Goal: Information Seeking & Learning: Learn about a topic

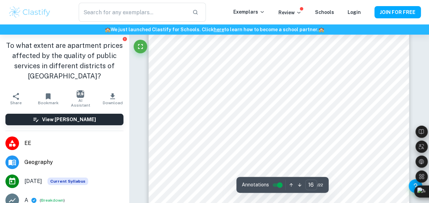
scroll to position [5761, 0]
type input "17"
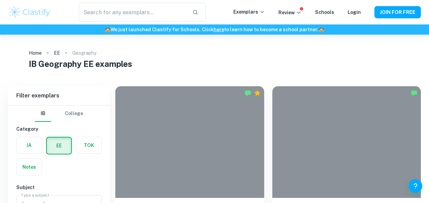
scroll to position [313, 0]
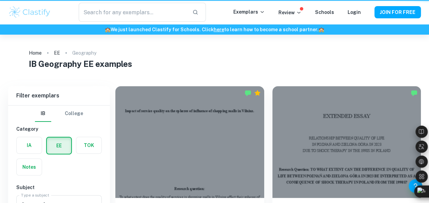
scroll to position [313, 0]
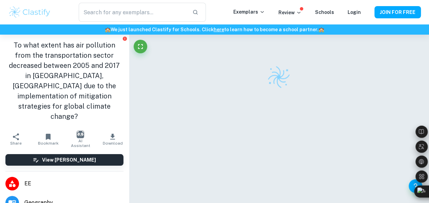
scroll to position [35, 0]
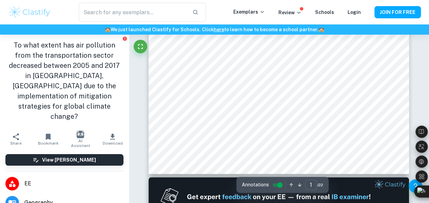
type input "2"
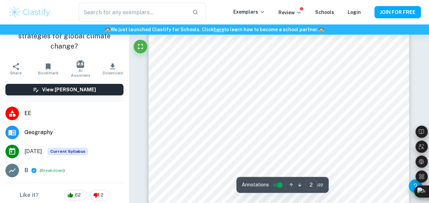
scroll to position [70, 0]
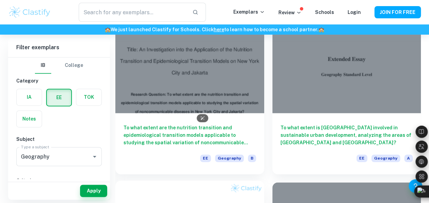
scroll to position [448, 0]
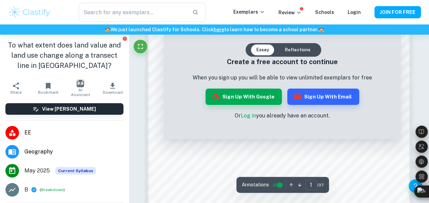
scroll to position [420, 0]
click at [249, 115] on link "Log in" at bounding box center [248, 115] width 15 height 6
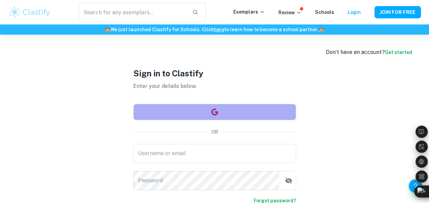
click at [203, 108] on button "button" at bounding box center [214, 112] width 163 height 16
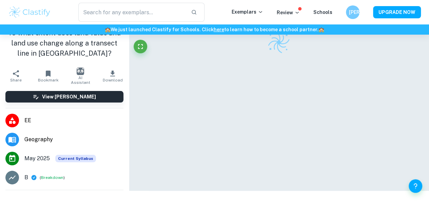
scroll to position [35, 0]
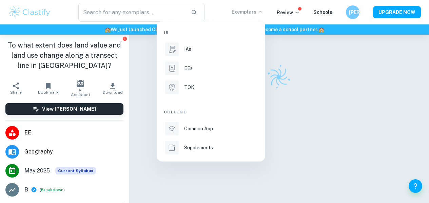
click at [217, 67] on div "EEs" at bounding box center [220, 67] width 72 height 7
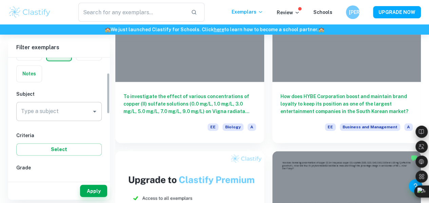
scroll to position [46, 0]
click at [70, 119] on div "Type a subject" at bounding box center [58, 110] width 85 height 19
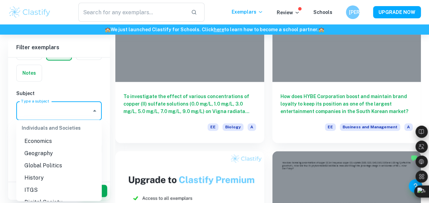
scroll to position [628, 0]
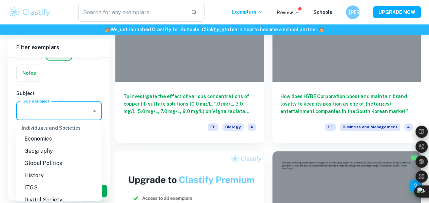
click at [54, 157] on li "Geography" at bounding box center [58, 150] width 85 height 12
type input "Geography"
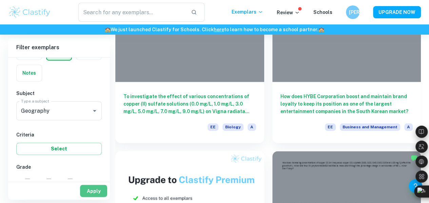
click at [85, 190] on button "Apply" at bounding box center [93, 190] width 27 height 12
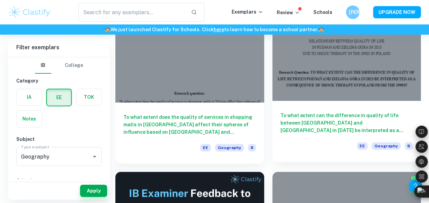
scroll to position [96, 0]
click at [280, 111] on h6 "To what extent can the difference in quality of life between Poznań and Zielona…" at bounding box center [346, 122] width 132 height 22
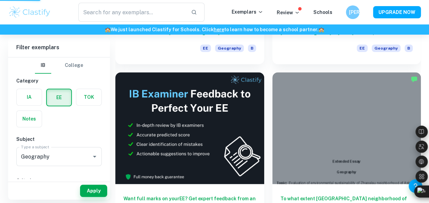
scroll to position [195, 0]
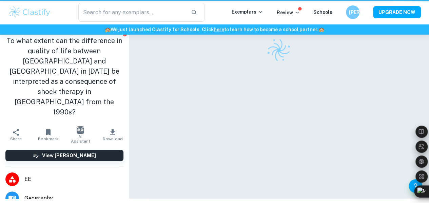
scroll to position [35, 0]
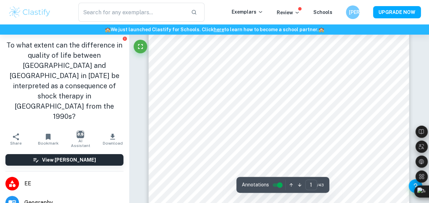
type input "2"
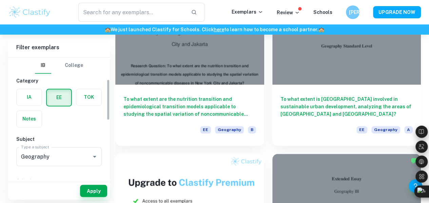
scroll to position [83, 0]
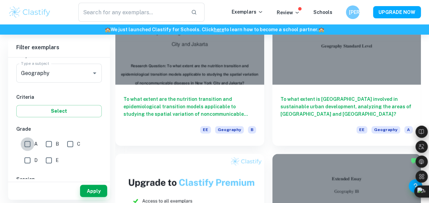
click at [28, 143] on input "A" at bounding box center [28, 144] width 14 height 14
checkbox input "true"
click at [89, 191] on button "Apply" at bounding box center [93, 190] width 27 height 12
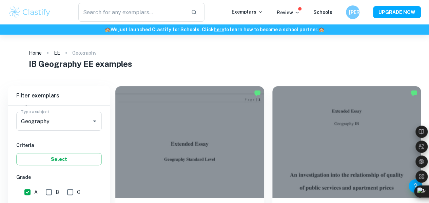
scroll to position [35, 0]
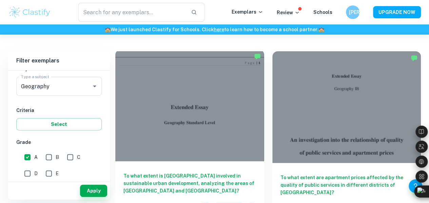
click at [176, 172] on h6 "To what extent is Frankfurt involved in sustainable urban development, analyzin…" at bounding box center [189, 183] width 132 height 22
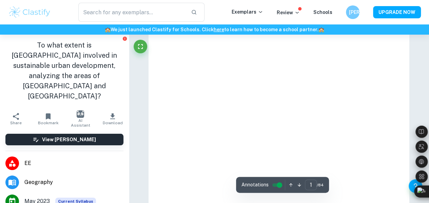
scroll to position [10, 0]
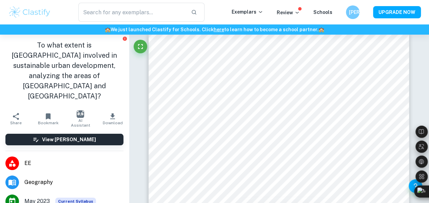
type input "2"
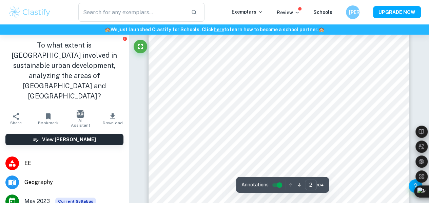
scroll to position [525, 0]
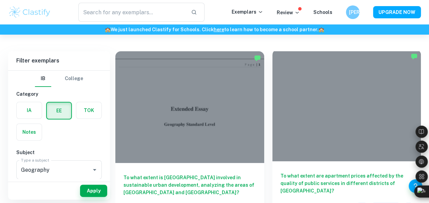
scroll to position [28, 0]
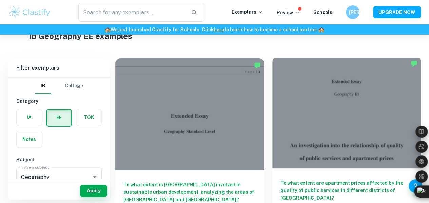
click at [272, 168] on div "To what extent are apartment prices affected by the quality of public services …" at bounding box center [346, 198] width 149 height 61
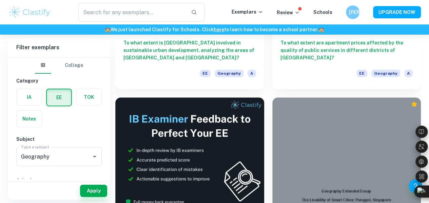
scroll to position [172, 0]
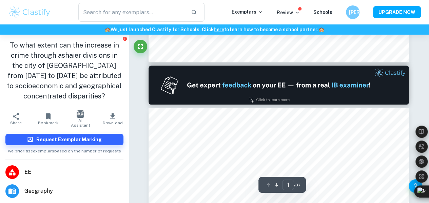
type input "2"
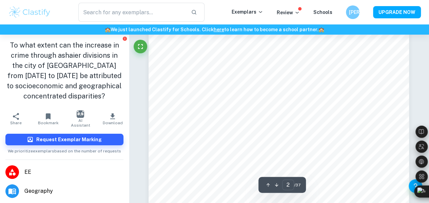
scroll to position [449, 0]
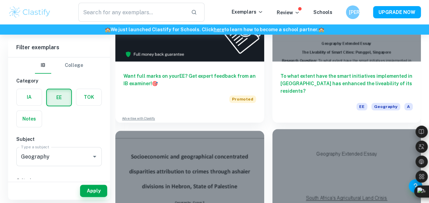
scroll to position [317, 0]
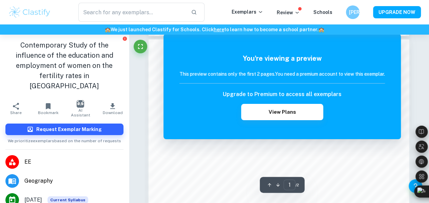
scroll to position [344, 0]
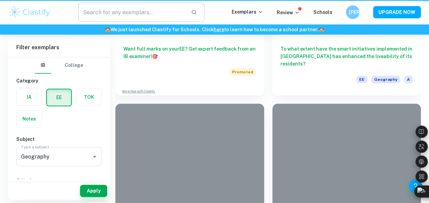
scroll to position [176, 0]
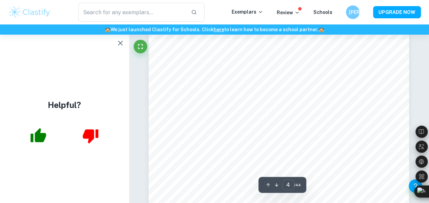
scroll to position [1263, 0]
type input "2"
